Goal: Task Accomplishment & Management: Use online tool/utility

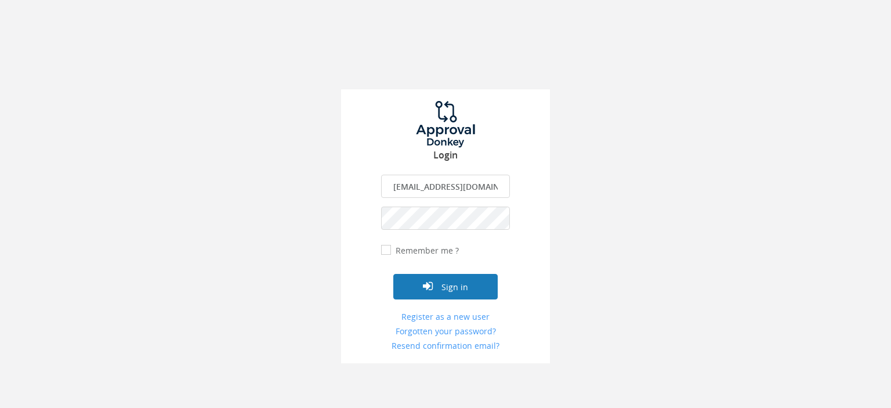
click at [455, 293] on button "Sign in" at bounding box center [445, 287] width 104 height 26
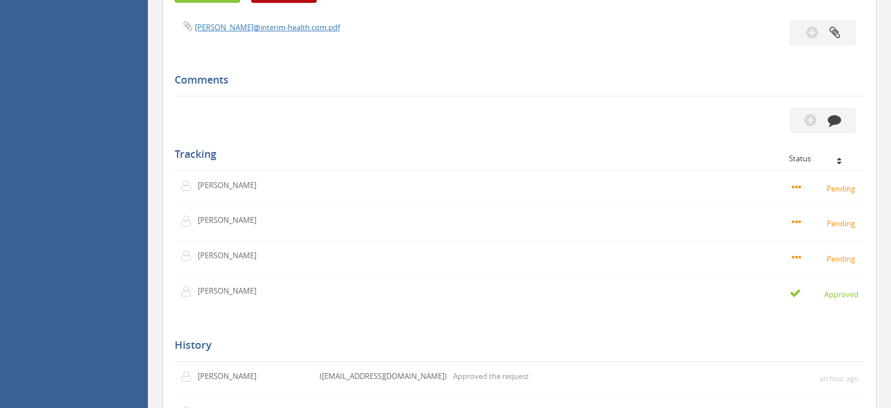
scroll to position [919, 0]
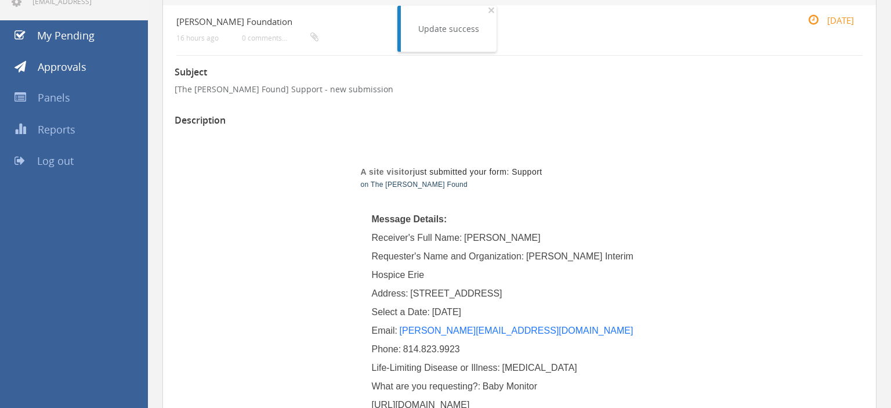
scroll to position [61, 0]
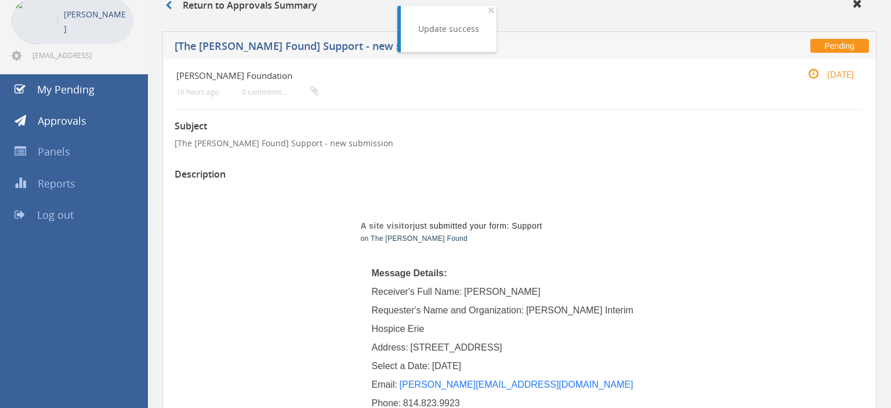
click at [48, 215] on span "Log out" at bounding box center [55, 215] width 37 height 14
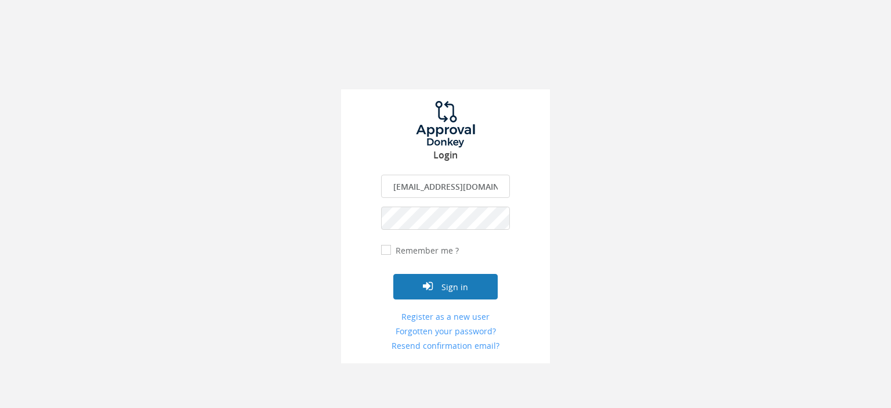
click at [459, 291] on button "Sign in" at bounding box center [445, 287] width 104 height 26
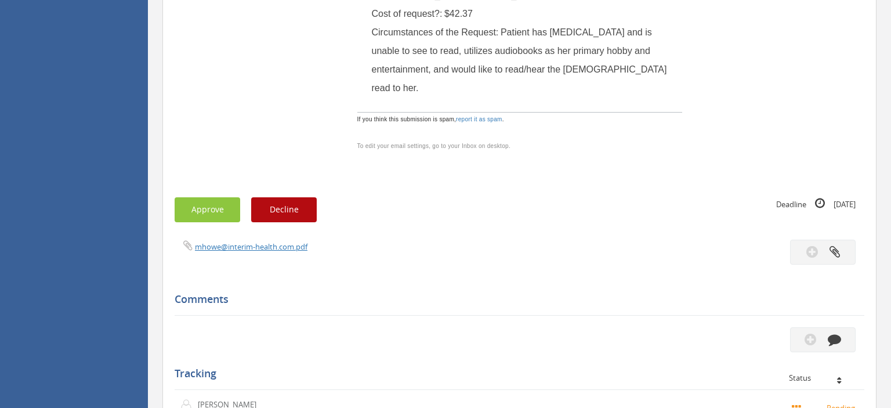
scroll to position [735, 0]
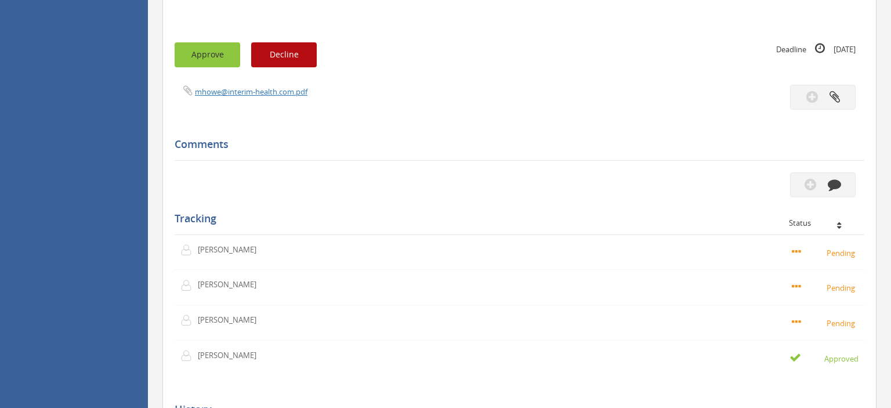
click at [209, 42] on button "Approve" at bounding box center [208, 54] width 66 height 25
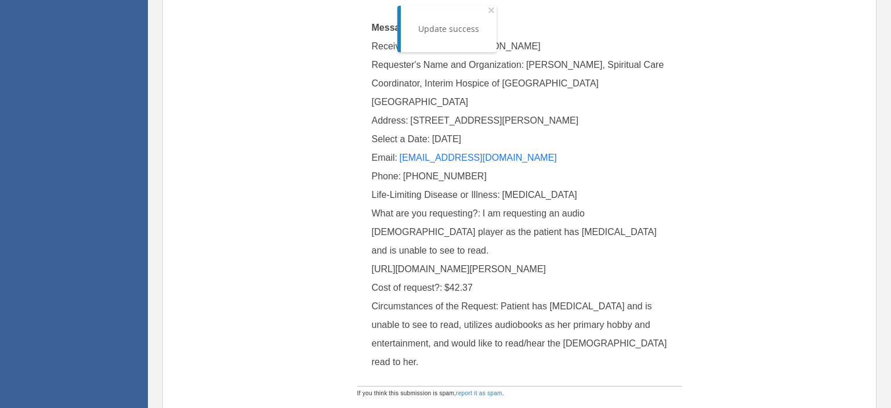
scroll to position [0, 0]
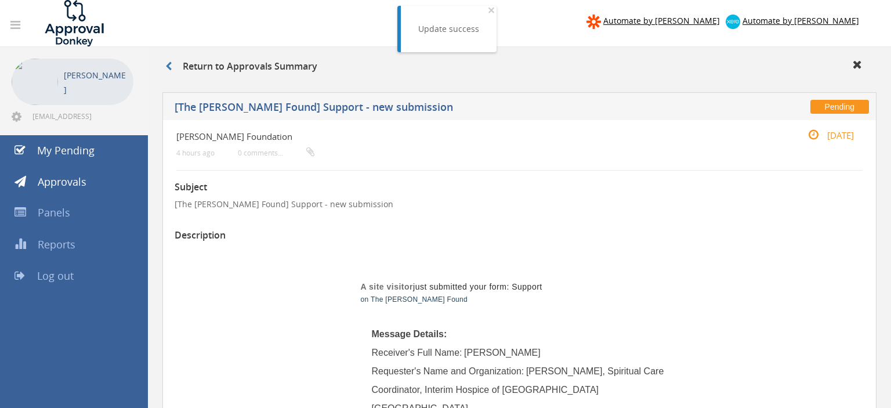
click at [69, 275] on span "Log out" at bounding box center [55, 276] width 37 height 14
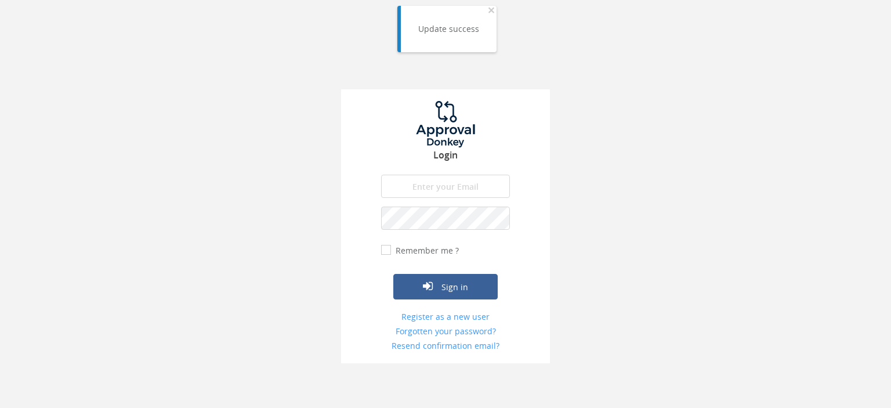
type input "[EMAIL_ADDRESS][DOMAIN_NAME]"
